Goal: Task Accomplishment & Management: Manage account settings

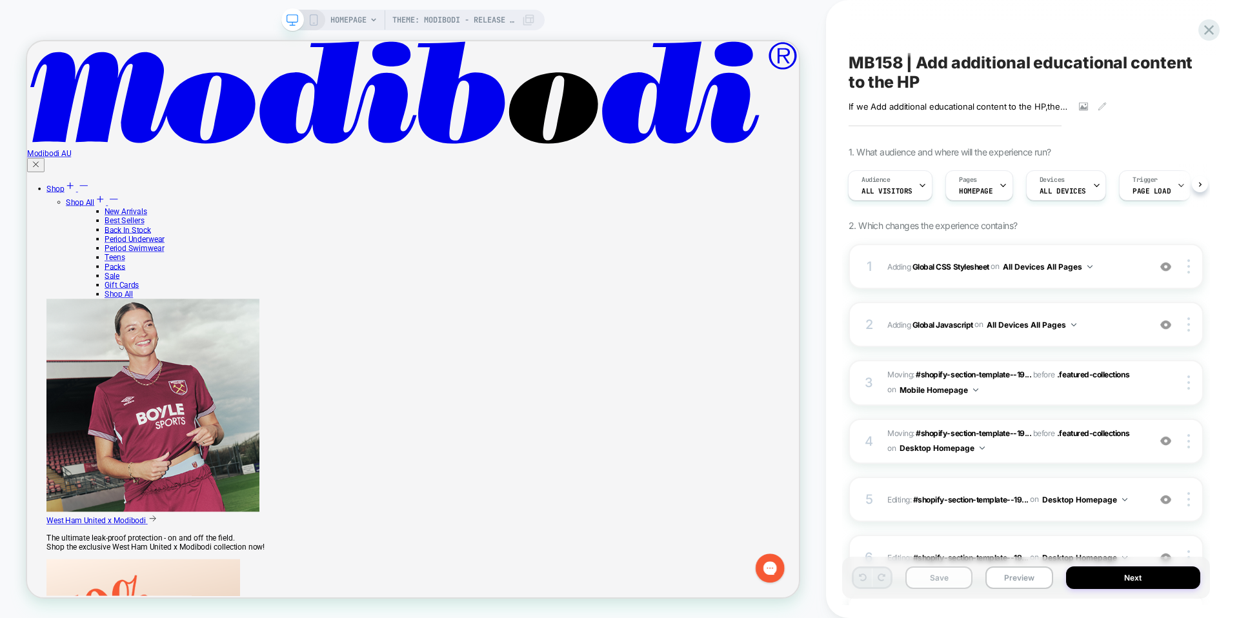
click at [940, 577] on button "Save" at bounding box center [938, 577] width 67 height 23
click at [1207, 32] on icon at bounding box center [1209, 30] width 10 height 10
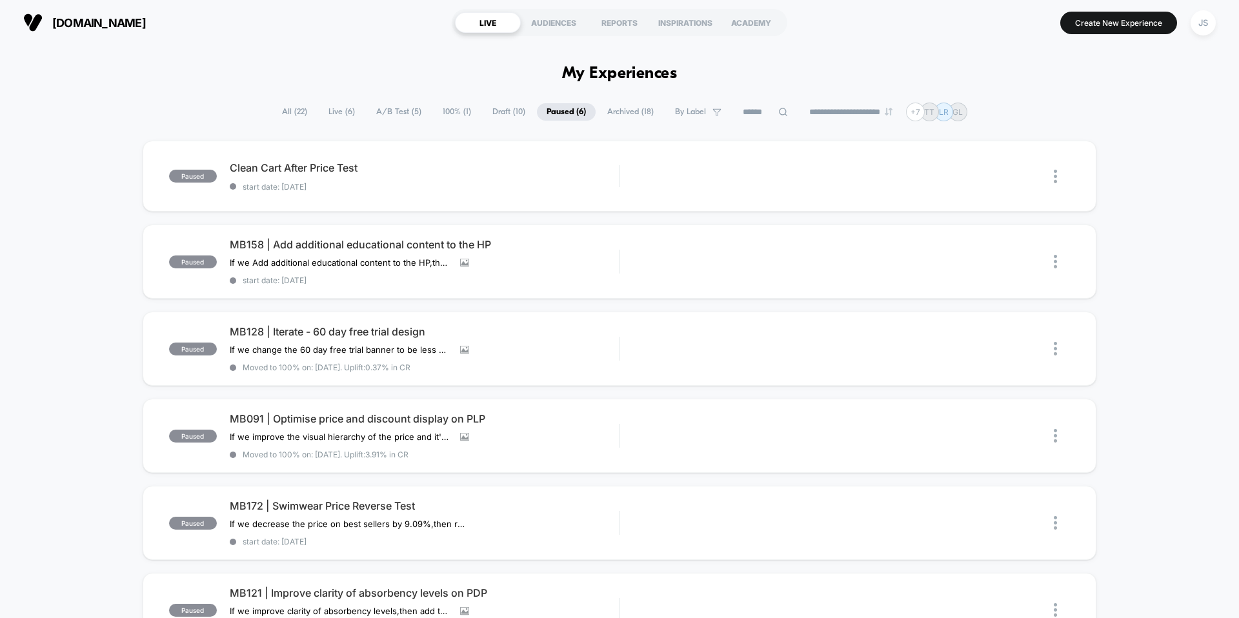
click at [397, 117] on span "A/B Test ( 5 )" at bounding box center [398, 111] width 65 height 17
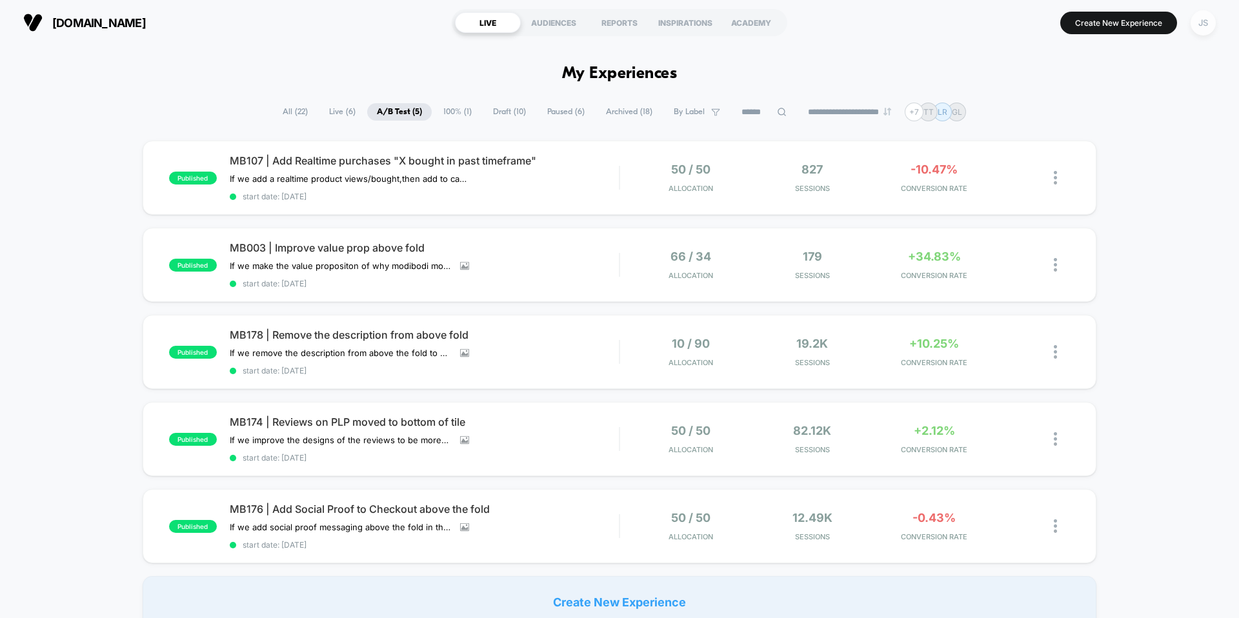
click at [1201, 25] on div "JS" at bounding box center [1202, 22] width 25 height 25
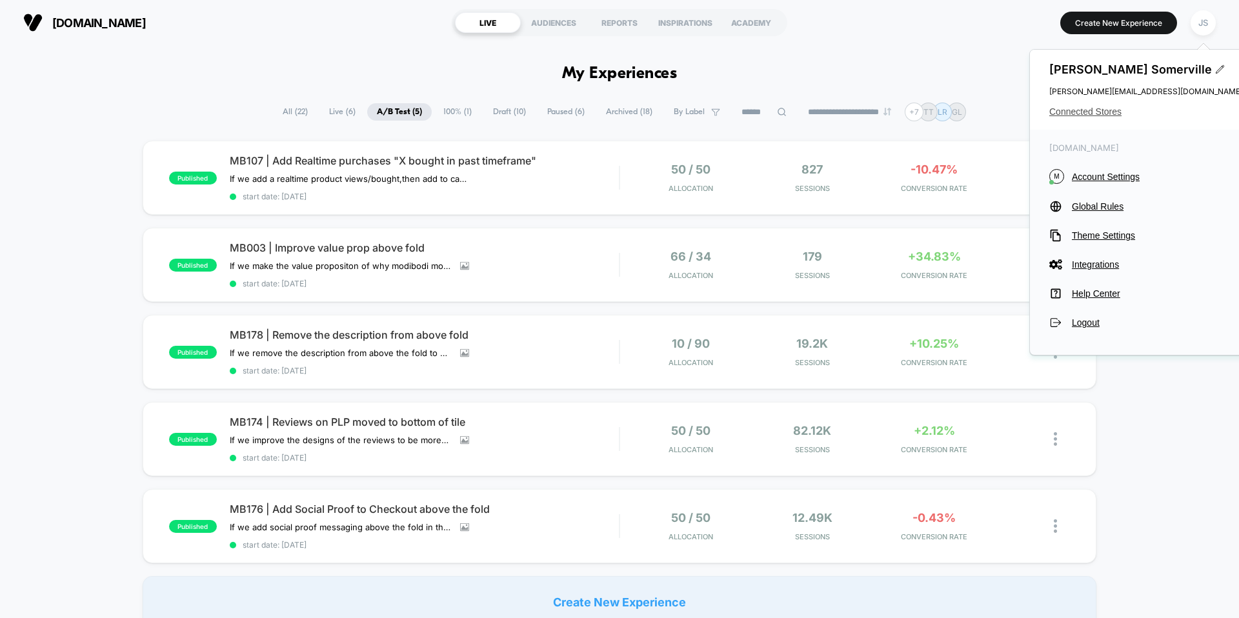
click at [1084, 115] on span "Connected Stores" at bounding box center [1146, 111] width 194 height 10
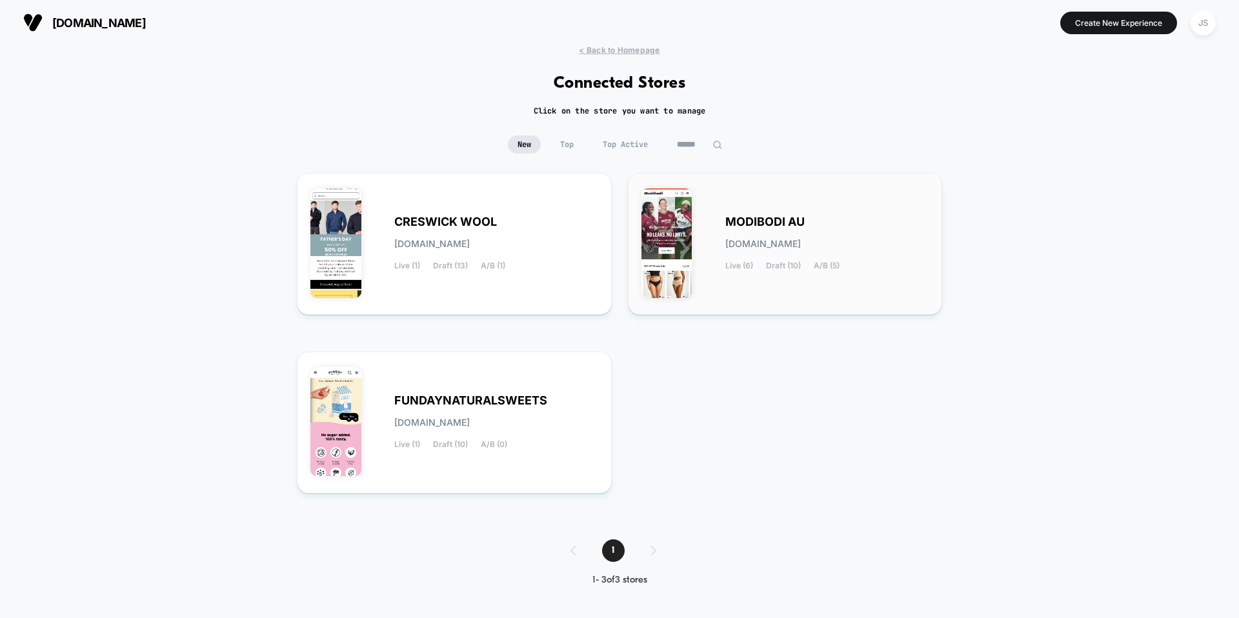
click at [696, 263] on div "MODIBODI AU modibodi-au.myshopify.com Live (6) Draft (10) A/B (5)" at bounding box center [785, 243] width 288 height 115
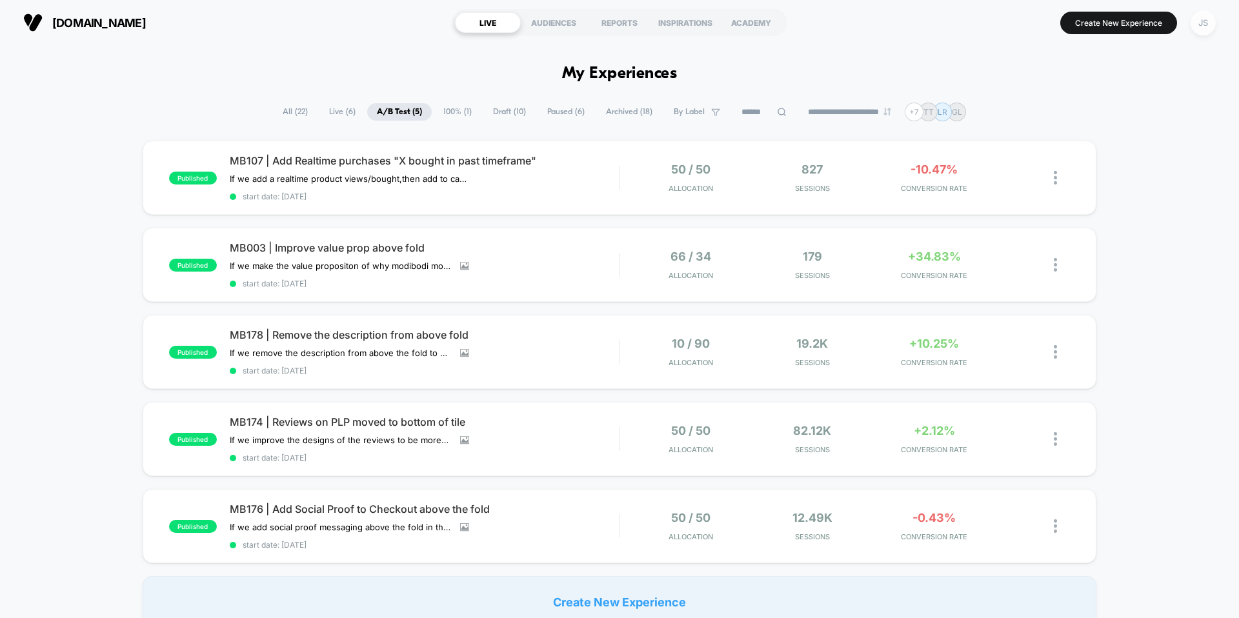
click at [1194, 24] on div "JS" at bounding box center [1202, 22] width 25 height 25
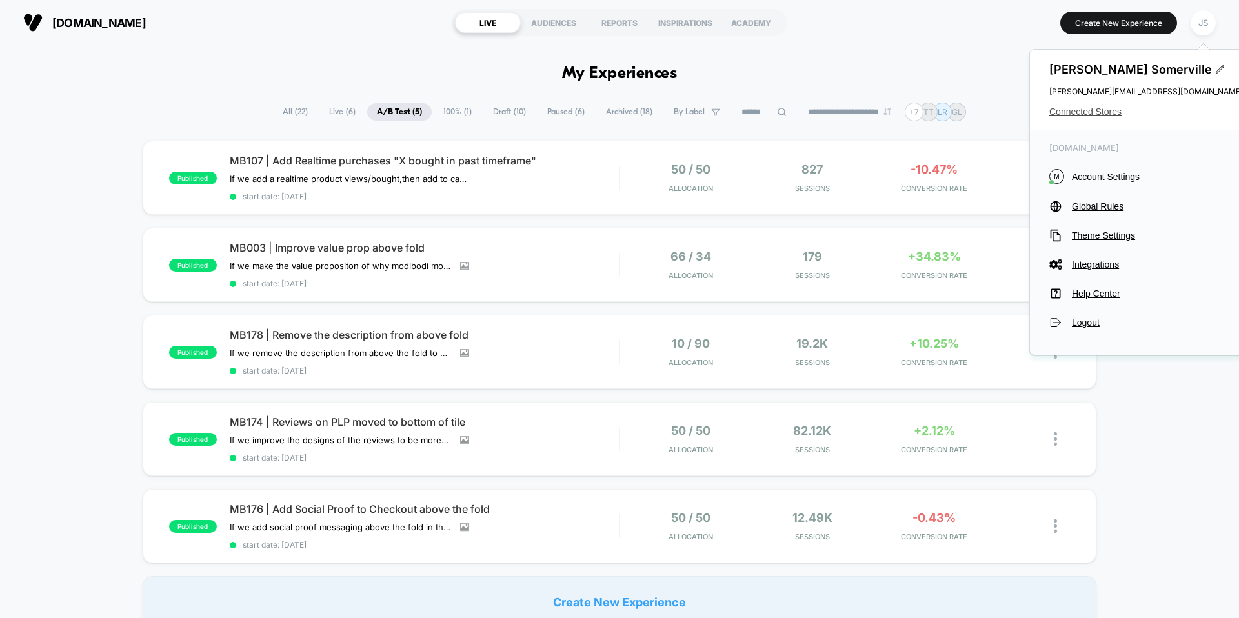
click at [1079, 112] on span "Connected Stores" at bounding box center [1146, 111] width 194 height 10
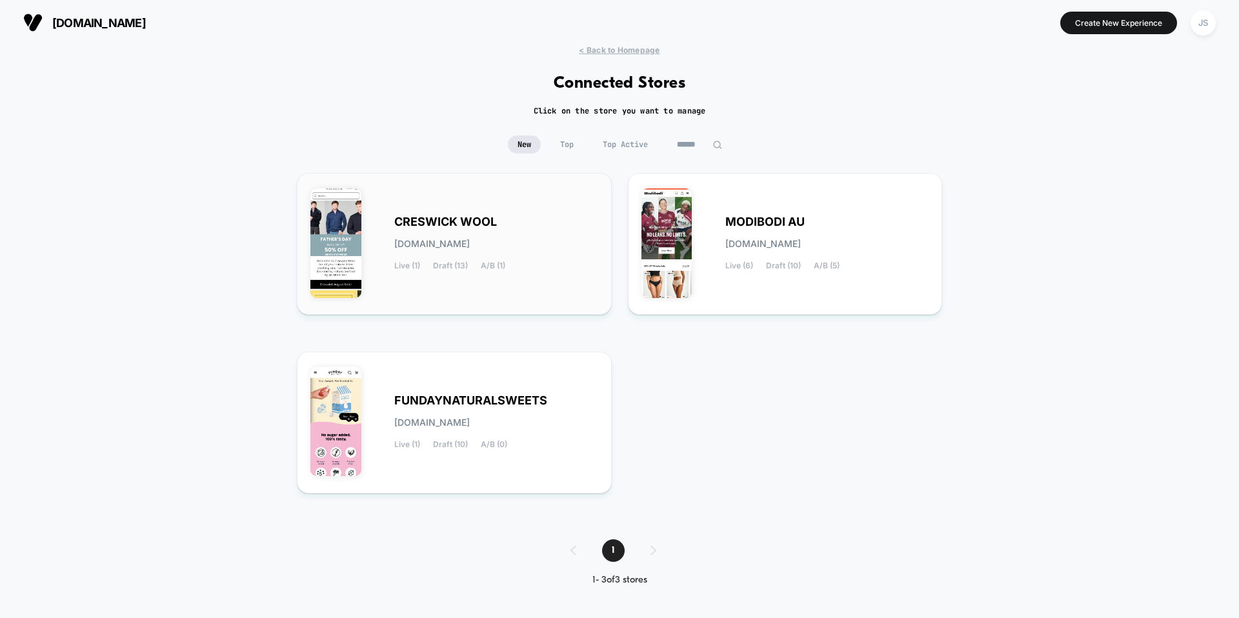
click at [381, 237] on div "CRESWICK WOOL creswick-wool.myshopify.com Live (1) Draft (13) A/B (1)" at bounding box center [454, 243] width 288 height 115
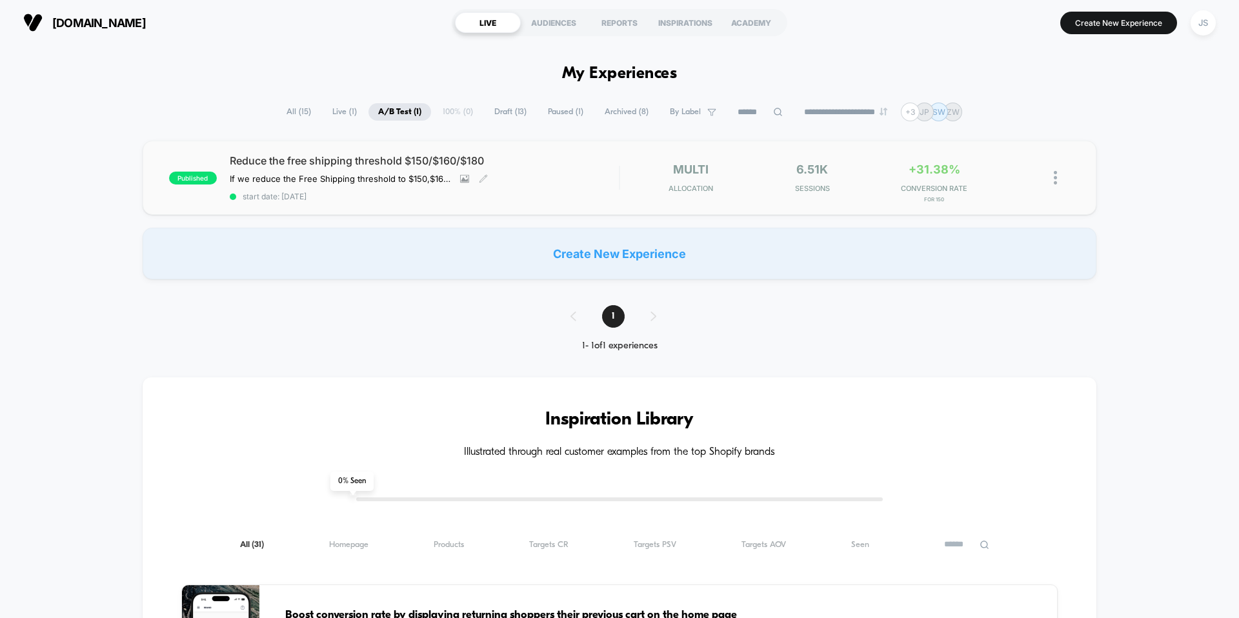
click at [346, 154] on span "Reduce the free shipping threshold $150/$160/$180" at bounding box center [424, 160] width 389 height 13
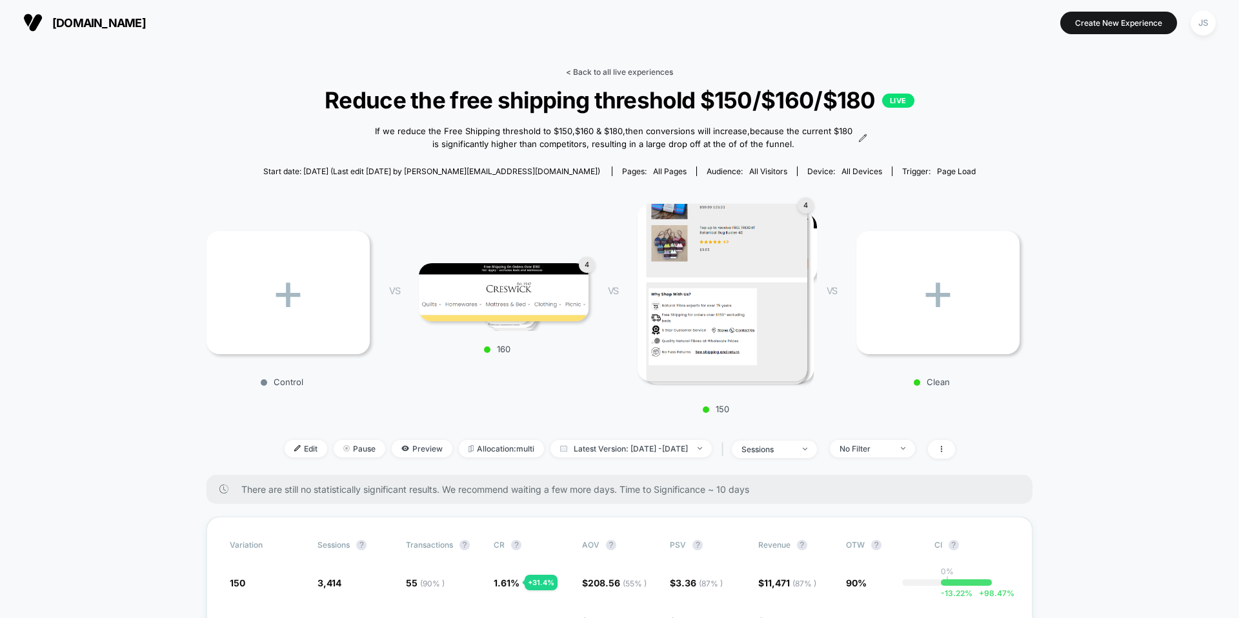
click at [614, 72] on link "< Back to all live experiences" at bounding box center [619, 72] width 107 height 10
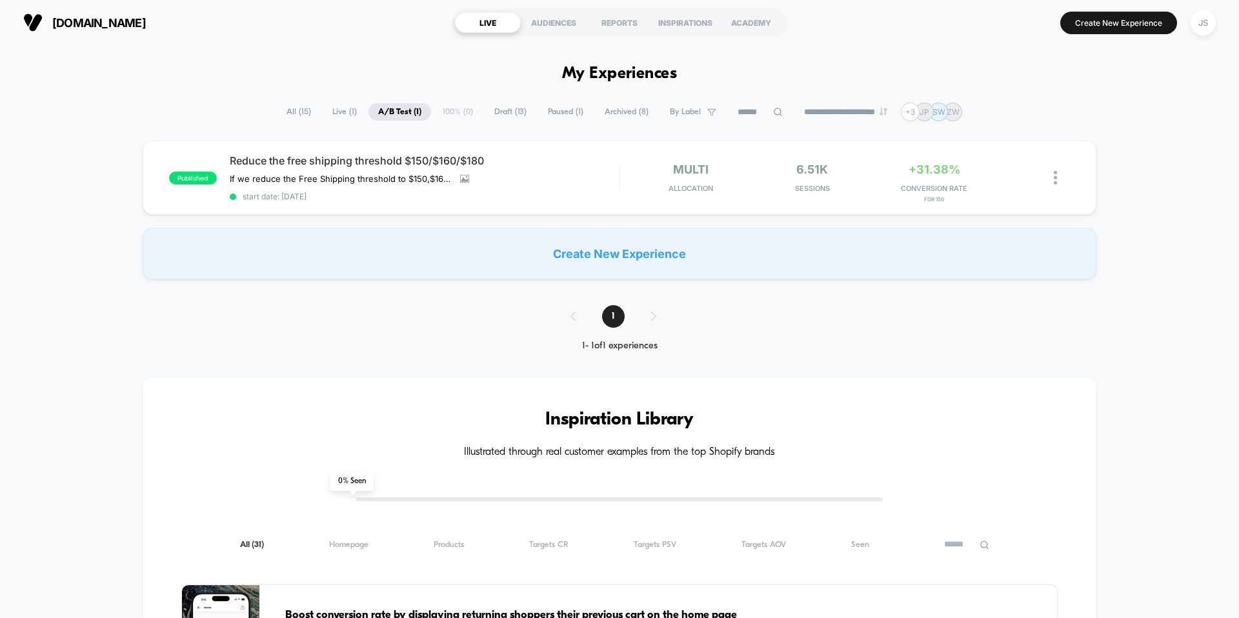
click at [612, 83] on h1 "My Experiences" at bounding box center [619, 74] width 115 height 19
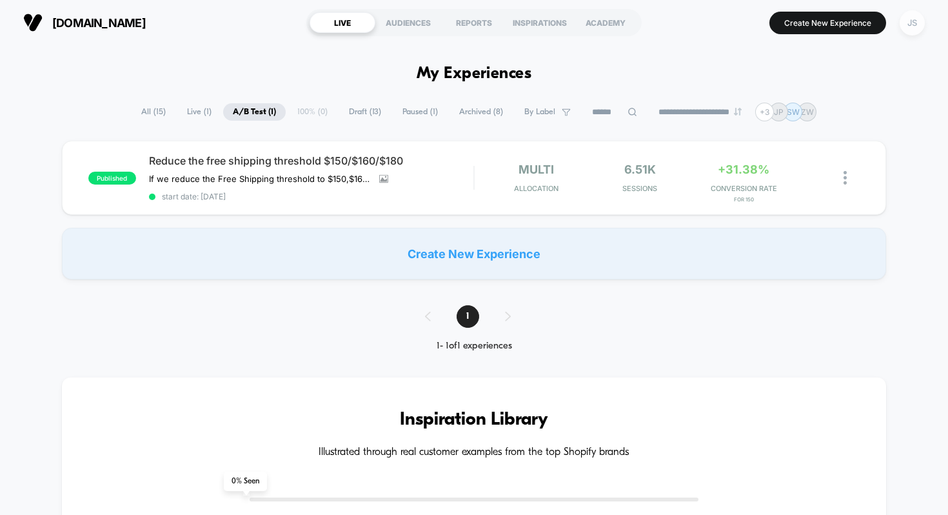
click at [922, 20] on div "JS" at bounding box center [912, 22] width 25 height 25
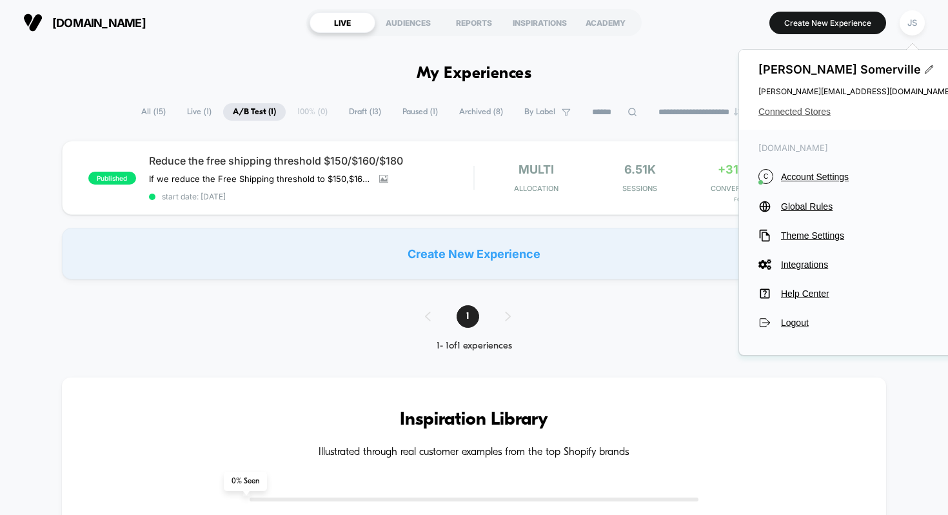
click at [804, 112] on span "Connected Stores" at bounding box center [856, 111] width 194 height 10
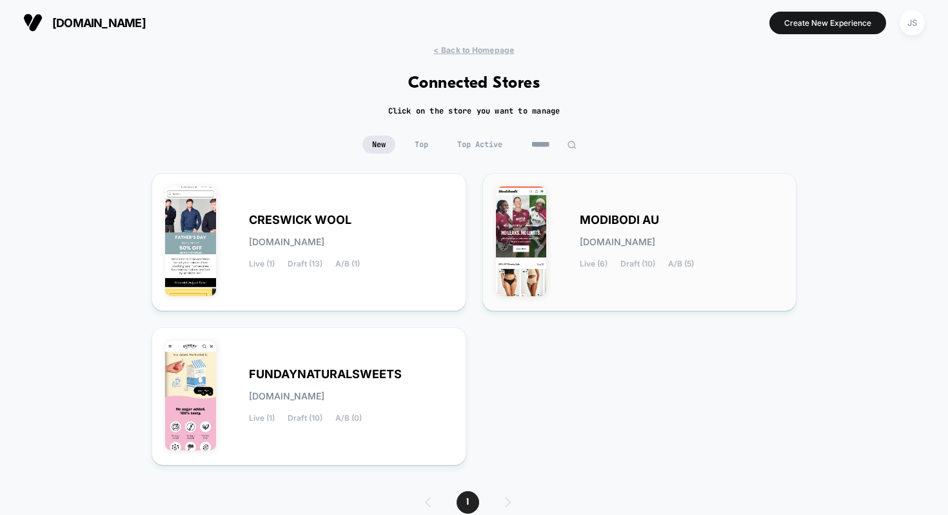
click at [594, 209] on div "MODIBODI AU modibodi-au.myshopify.com Live (6) Draft (10) A/B (5)" at bounding box center [640, 241] width 288 height 111
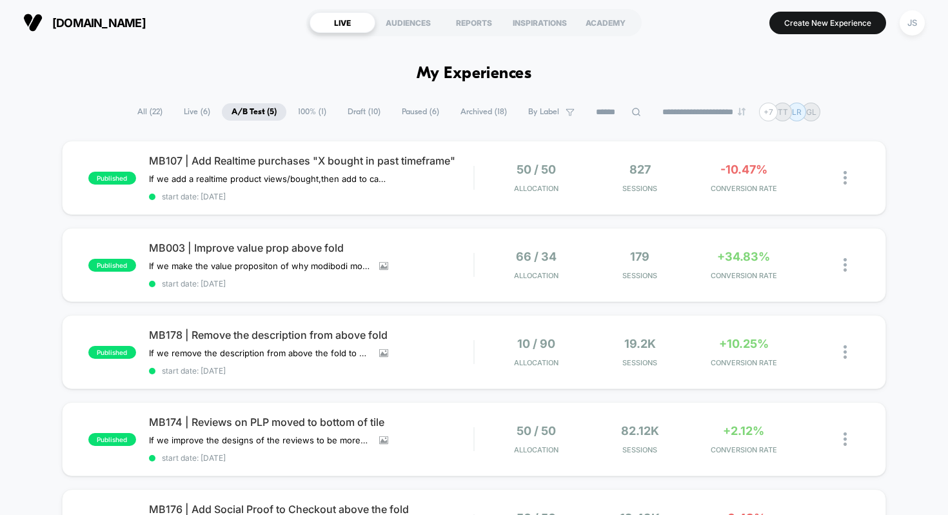
drag, startPoint x: 561, startPoint y: 86, endPoint x: 456, endPoint y: 68, distance: 106.7
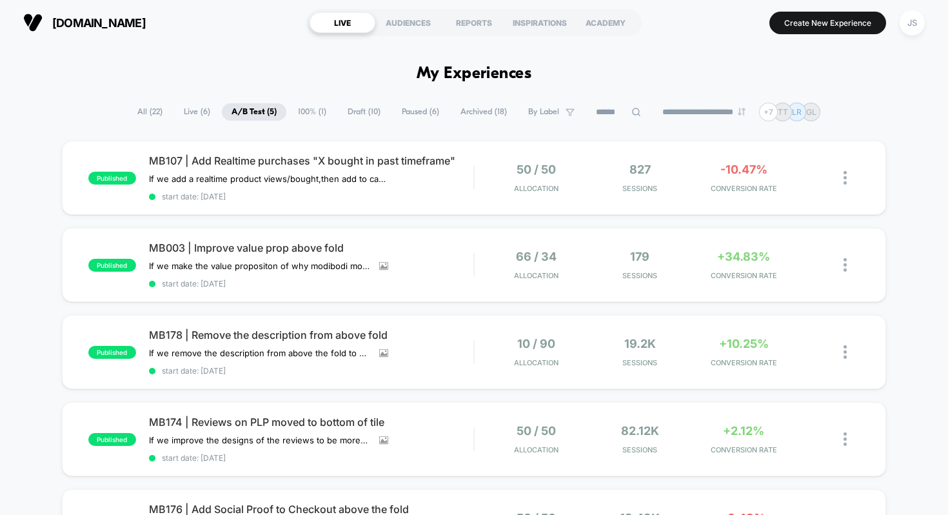
click at [456, 68] on h1 "My Experiences" at bounding box center [474, 74] width 115 height 19
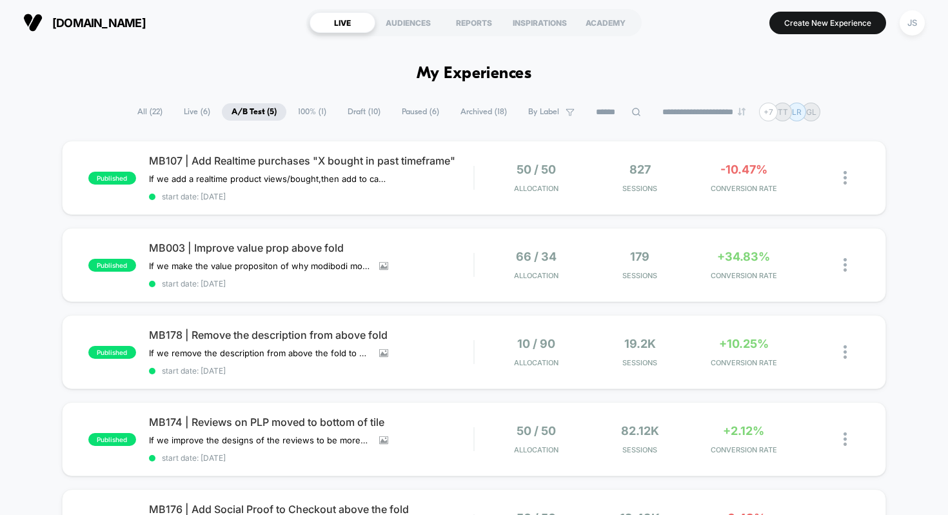
drag, startPoint x: 563, startPoint y: 81, endPoint x: 463, endPoint y: 83, distance: 99.4
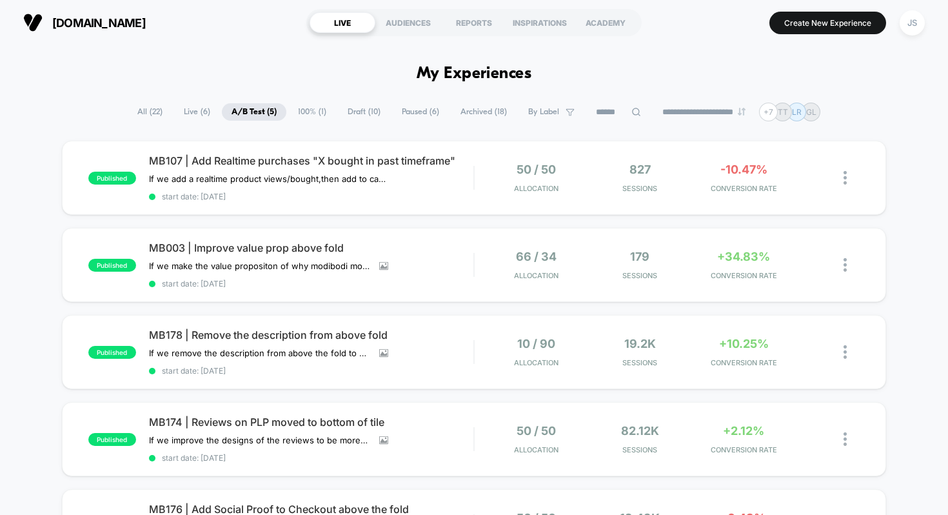
click at [497, 80] on h1 "My Experiences" at bounding box center [474, 74] width 115 height 19
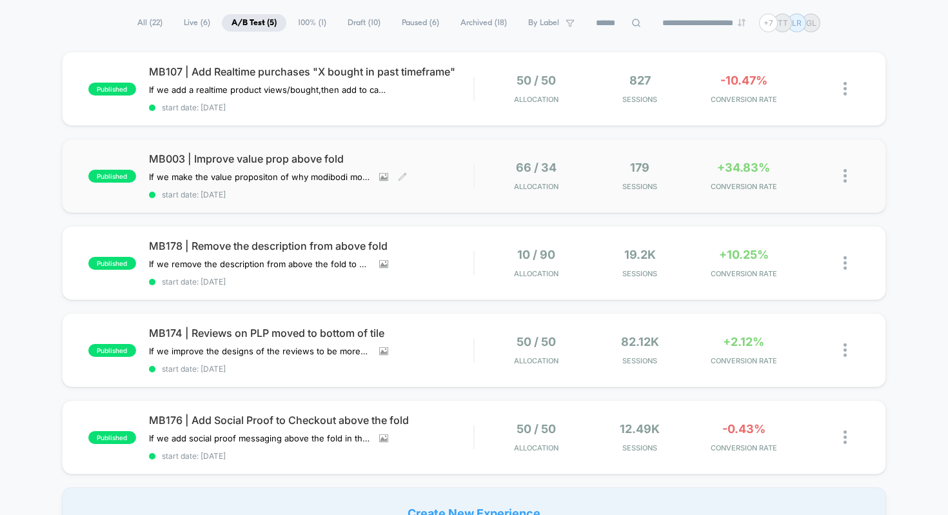
scroll to position [88, 0]
click at [103, 28] on div "**********" at bounding box center [474, 23] width 948 height 19
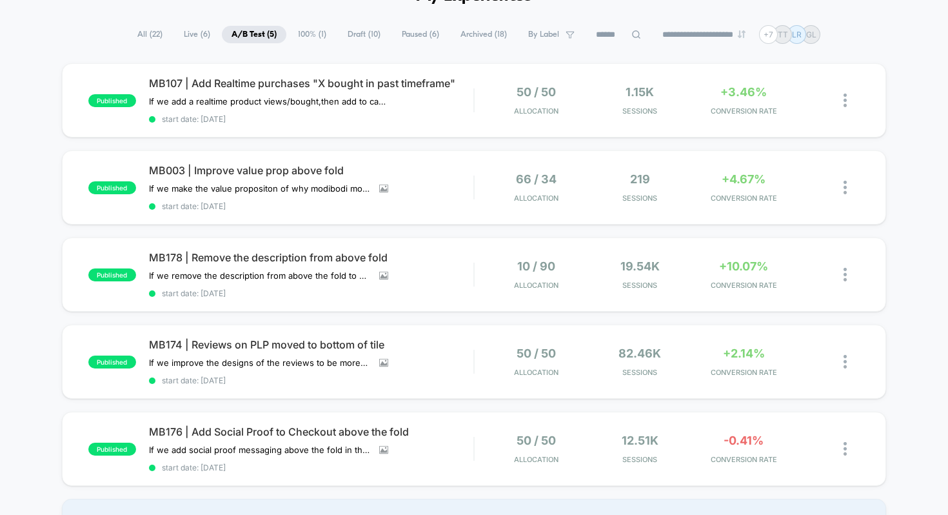
scroll to position [58, 0]
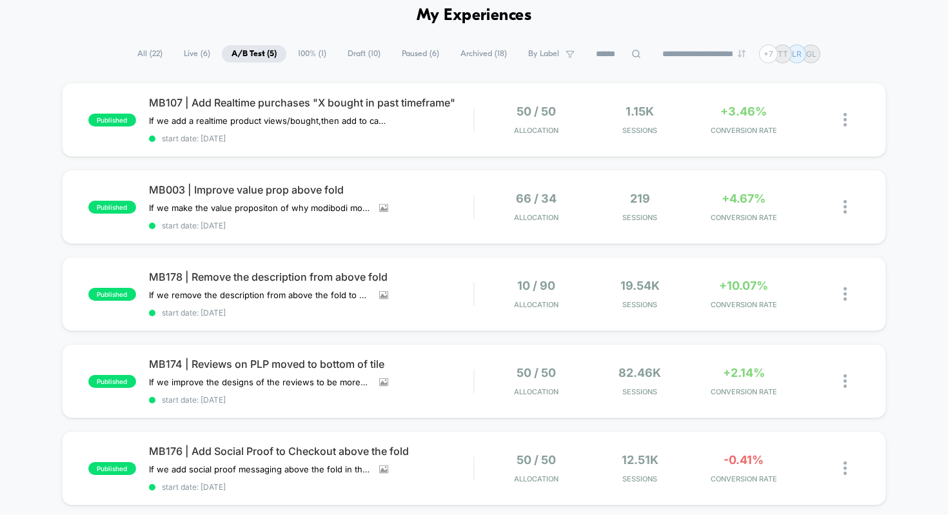
click at [366, 52] on span "Draft ( 10 )" at bounding box center [364, 53] width 52 height 17
